Goal: Task Accomplishment & Management: Complete application form

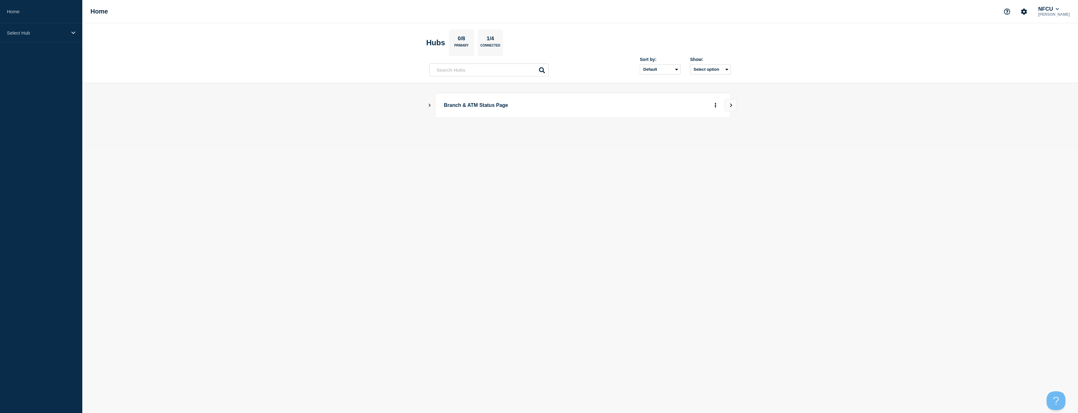
click at [429, 105] on icon "Show Connected Hubs" at bounding box center [430, 104] width 4 height 3
click at [692, 142] on button "See overview" at bounding box center [693, 137] width 33 height 13
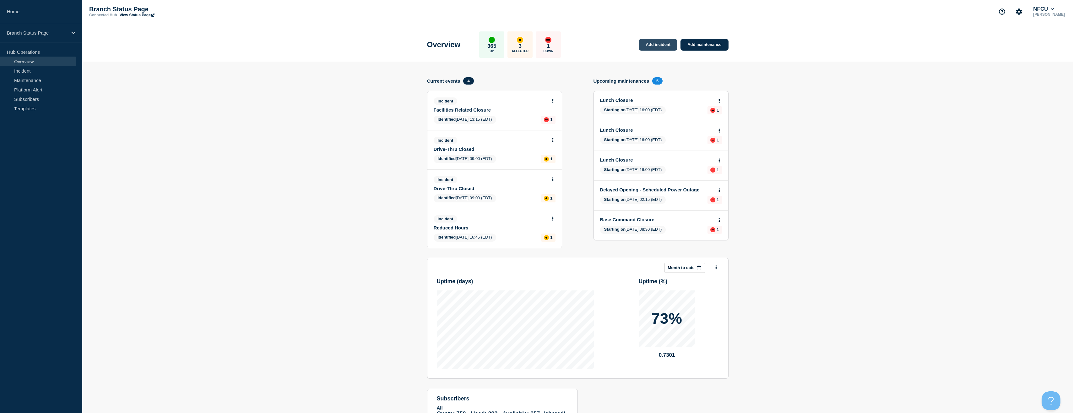
click at [657, 48] on link "Add incident" at bounding box center [658, 45] width 39 height 12
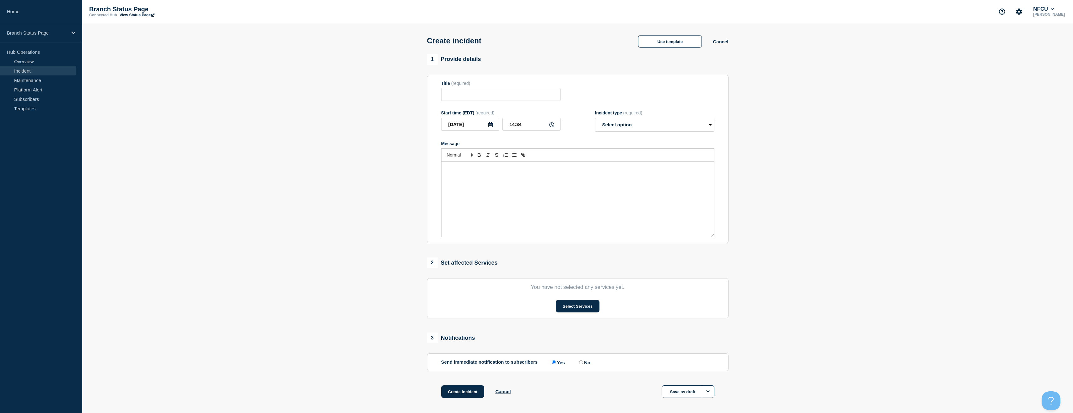
click at [653, 49] on div "Create incident Use template Cancel" at bounding box center [578, 38] width 316 height 31
click at [654, 42] on button "Use template" at bounding box center [670, 41] width 64 height 13
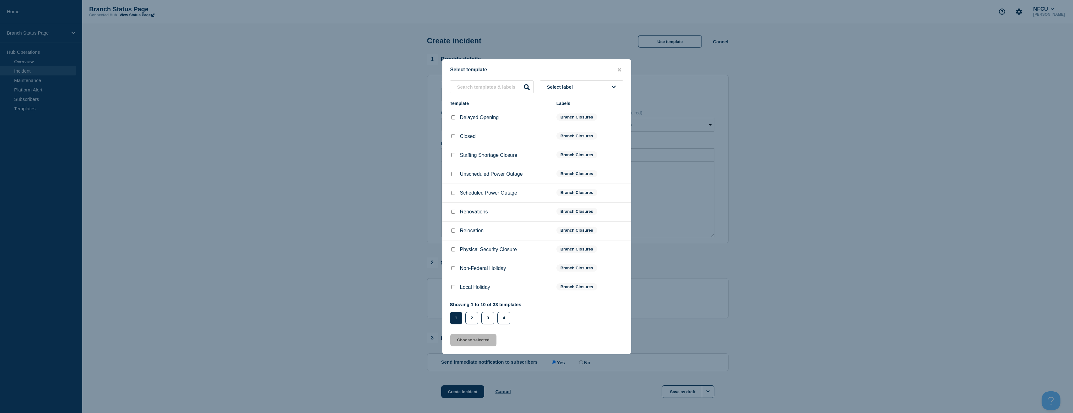
click at [586, 88] on button "Select label" at bounding box center [582, 86] width 84 height 13
click at [576, 152] on button "Branch Reduced Operations" at bounding box center [582, 152] width 84 height 13
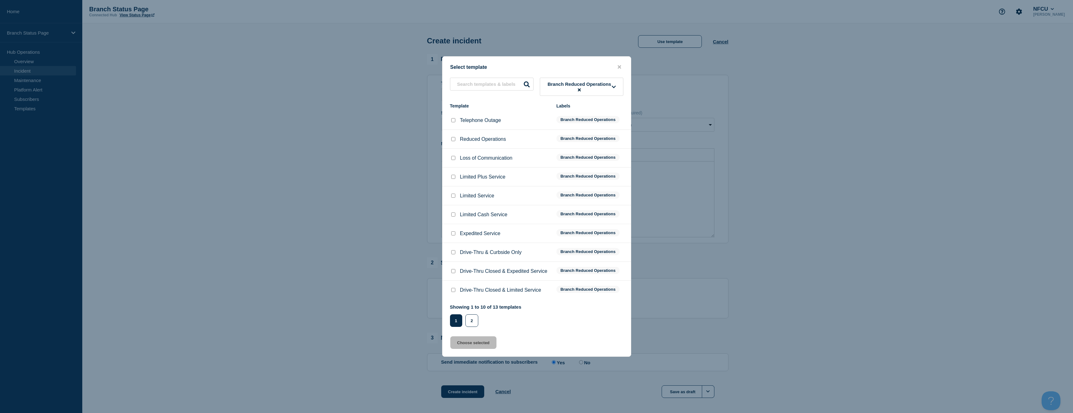
click at [455, 140] on input "Reduced Operations checkbox" at bounding box center [453, 139] width 4 height 4
checkbox input "true"
click at [465, 340] on button "Choose selected" at bounding box center [473, 342] width 46 height 13
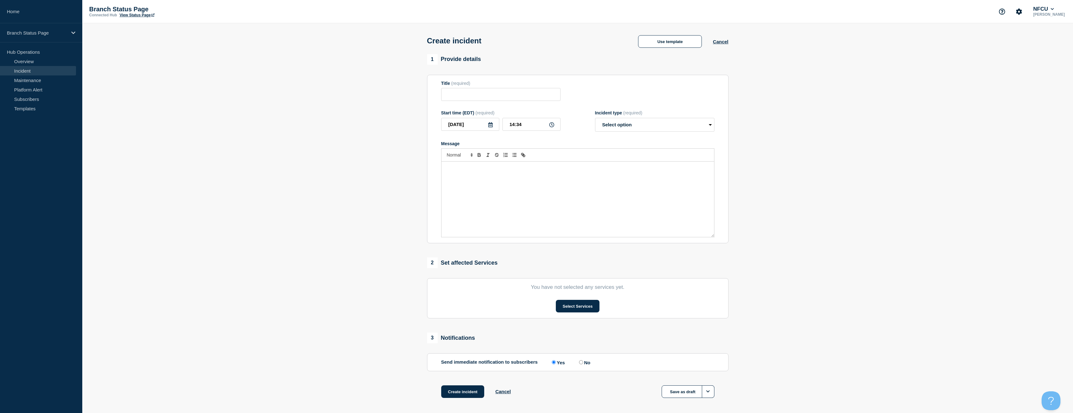
type input "Reduced Operations"
select select "identified"
click at [583, 306] on button "Select Services" at bounding box center [578, 306] width 44 height 13
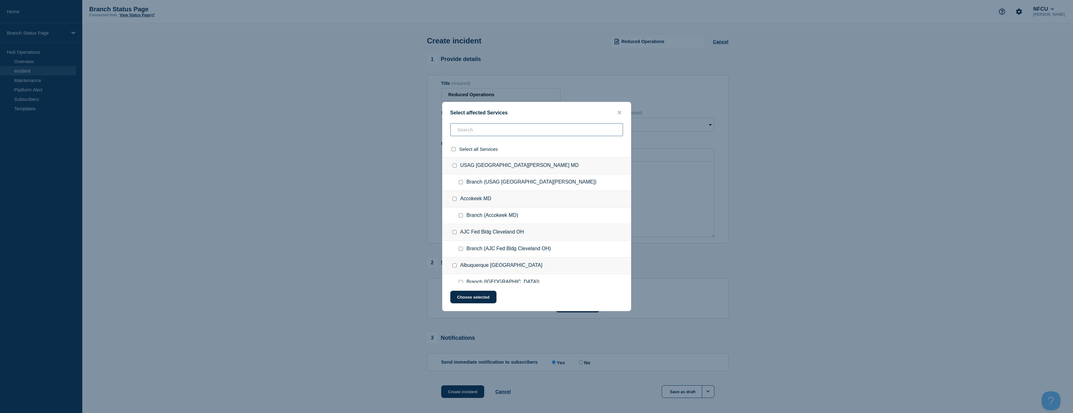
click at [470, 134] on input "text" at bounding box center [536, 129] width 173 height 13
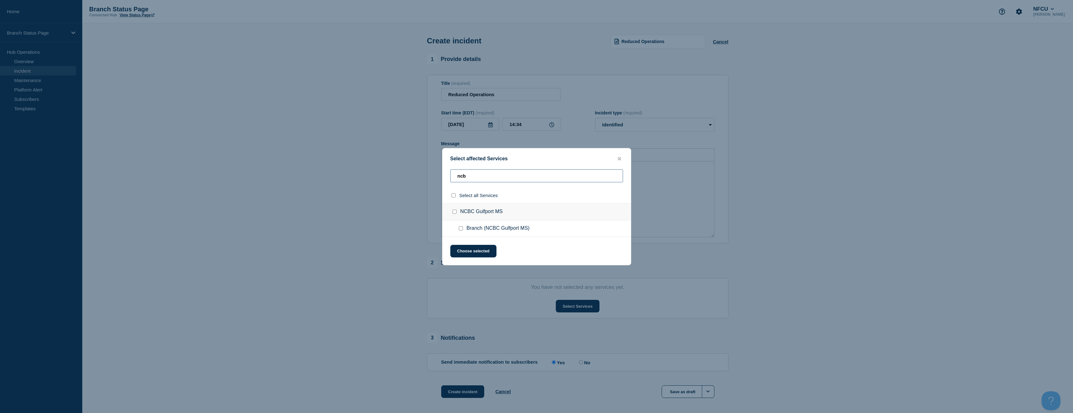
type input "ncb"
click at [460, 227] on input "Branch (NCBC Gulfport MS) checkbox" at bounding box center [461, 228] width 4 height 4
checkbox input "true"
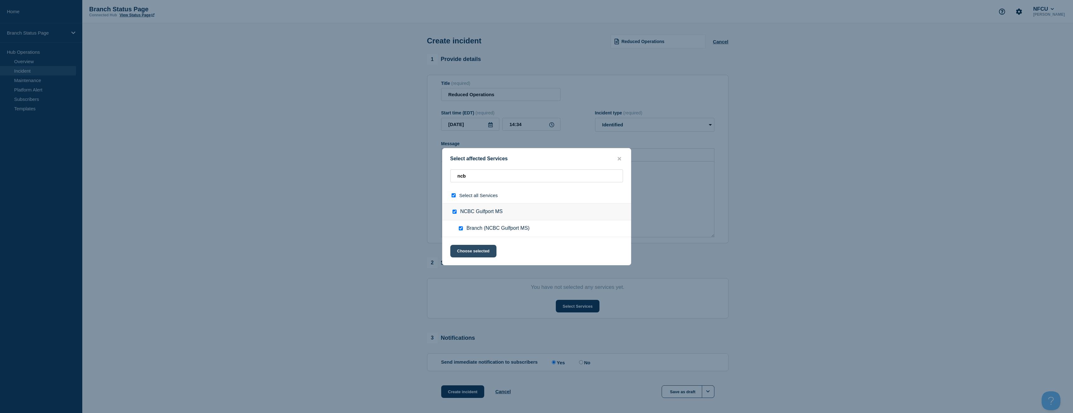
click at [478, 251] on button "Choose selected" at bounding box center [473, 251] width 46 height 13
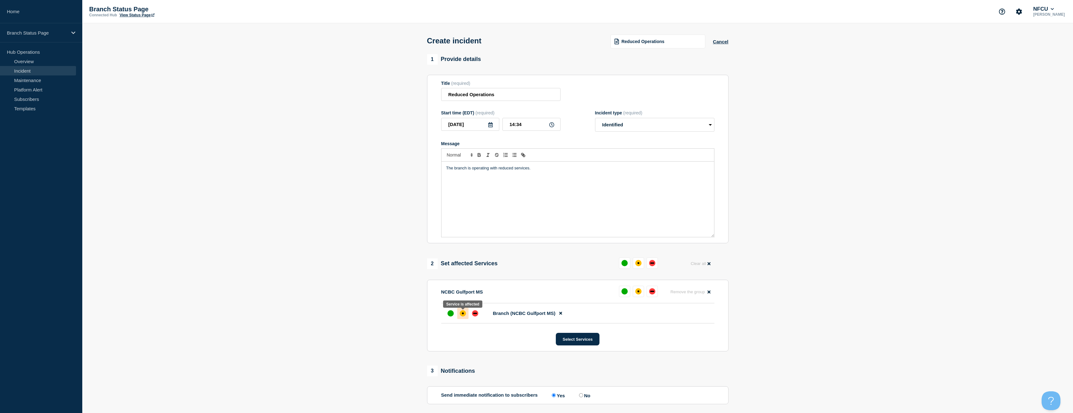
click at [463, 316] on div "affected" at bounding box center [463, 313] width 6 height 6
click at [359, 320] on section "1 Provide details Title (required) Reduced Operations Start time (EDT) (require…" at bounding box center [577, 250] width 991 height 393
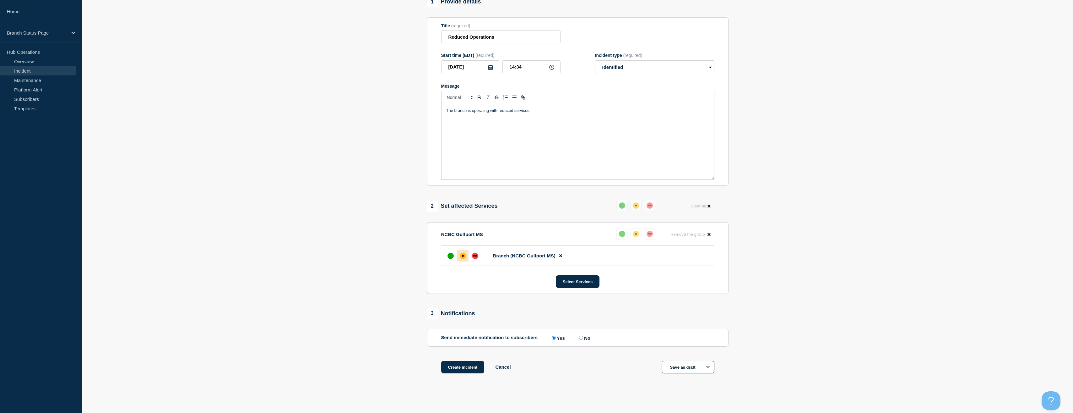
scroll to position [60, 0]
click at [473, 371] on button "Create incident" at bounding box center [462, 365] width 43 height 13
